Goal: Navigation & Orientation: Find specific page/section

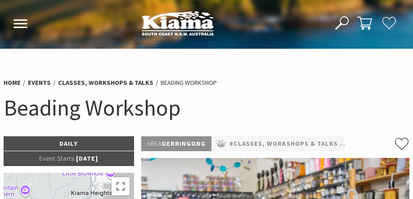
click at [204, 107] on h1 "Beading Workshop" at bounding box center [207, 107] width 406 height 29
click at [17, 18] on button "Open Nav" at bounding box center [20, 24] width 19 height 14
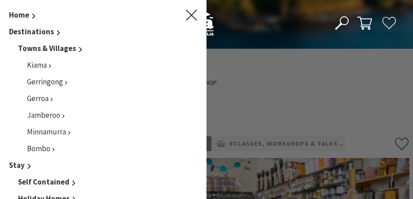
click at [17, 18] on span "Home" at bounding box center [19, 15] width 20 height 10
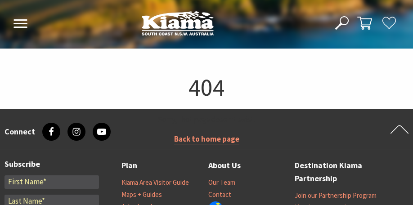
click at [22, 21] on icon at bounding box center [20, 23] width 15 height 9
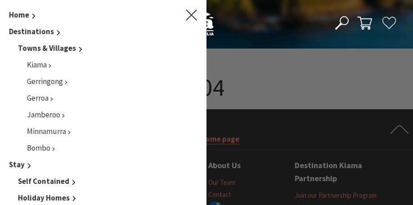
click at [186, 13] on icon "Main Menu" at bounding box center [191, 14] width 11 height 11
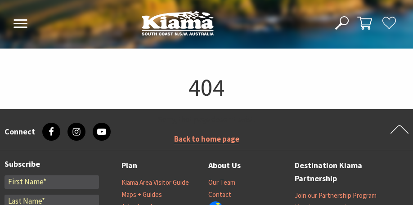
click at [248, 52] on section "404 Sorry, that page doesn't exist. Back to home page" at bounding box center [206, 79] width 413 height 61
